Goal: Task Accomplishment & Management: Manage account settings

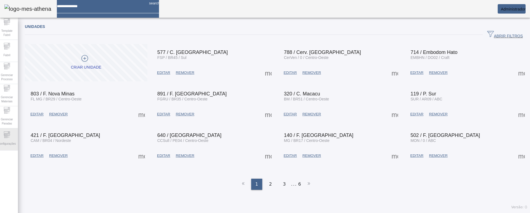
click at [12, 140] on span "Configurações" at bounding box center [6, 143] width 21 height 7
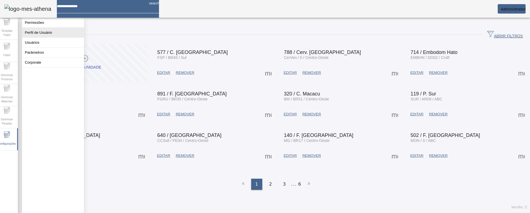
click at [51, 37] on button "Perfil de Usuário" at bounding box center [53, 33] width 62 height 10
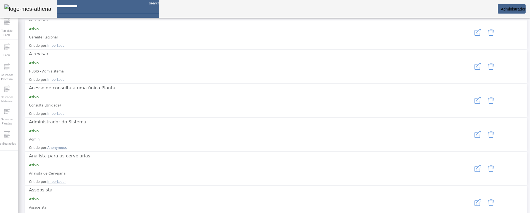
scroll to position [83, 0]
click at [15, 117] on span "Gerenciar Paradas" at bounding box center [7, 121] width 17 height 12
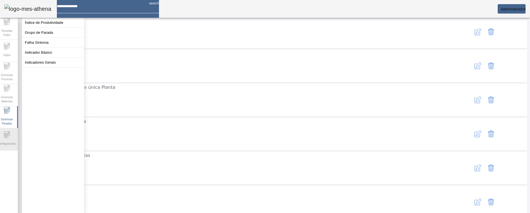
click at [10, 134] on icon at bounding box center [7, 134] width 7 height 7
click at [42, 24] on button "Permissões" at bounding box center [53, 23] width 62 height 10
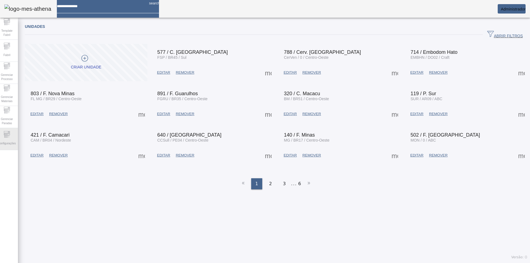
click at [10, 140] on span "Configurações" at bounding box center [6, 143] width 21 height 7
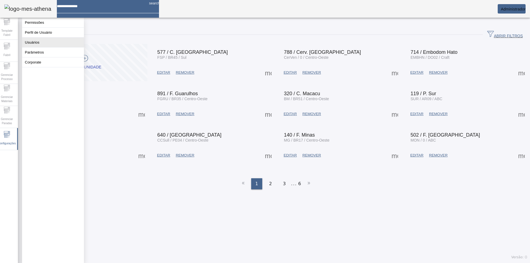
click at [49, 44] on button "Usuários" at bounding box center [53, 43] width 62 height 10
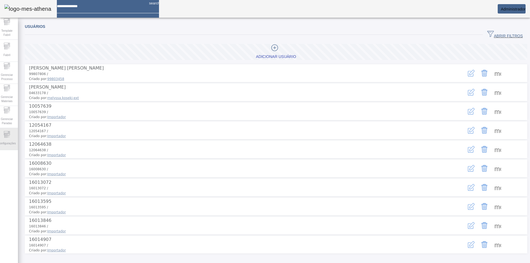
click at [7, 135] on icon at bounding box center [7, 134] width 7 height 7
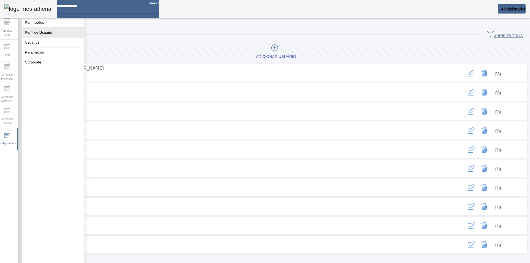
click at [48, 34] on button "Perfil de Usuário" at bounding box center [53, 33] width 62 height 10
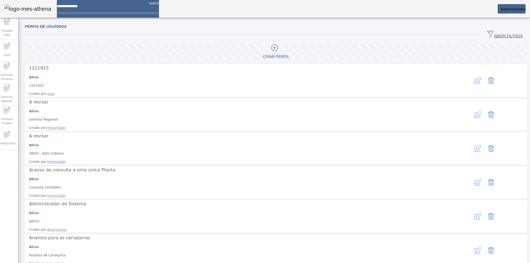
click at [85, 9] on input at bounding box center [101, 4] width 88 height 9
click at [475, 213] on icon "button" at bounding box center [478, 216] width 7 height 7
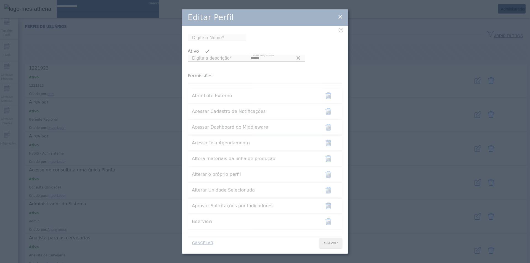
type input "*****"
type input "**********"
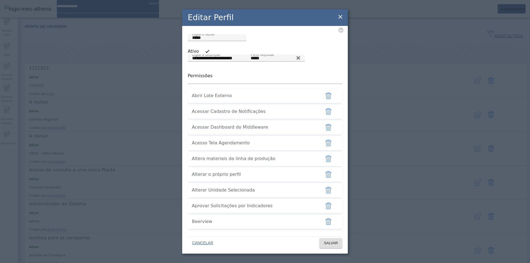
click at [341, 18] on icon at bounding box center [340, 17] width 7 height 7
